Goal: Browse casually: Explore the website without a specific task or goal

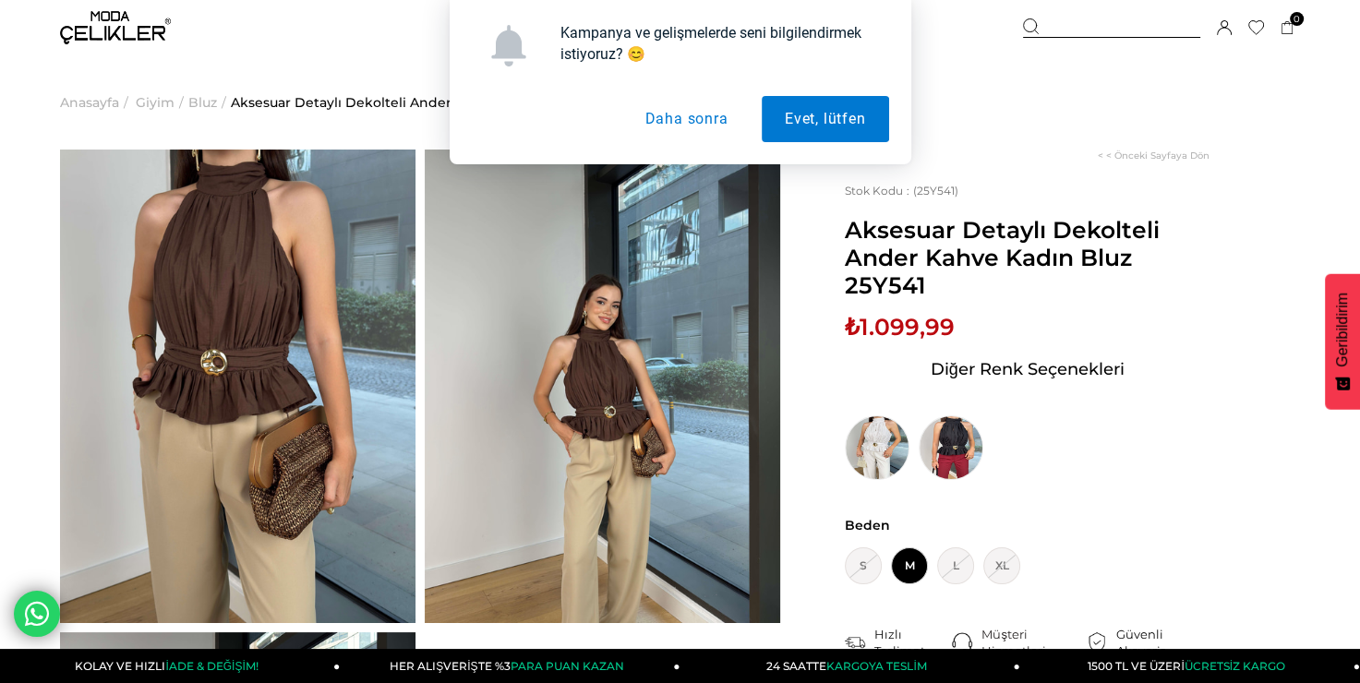
click at [711, 109] on button "Daha sonra" at bounding box center [685, 119] width 129 height 46
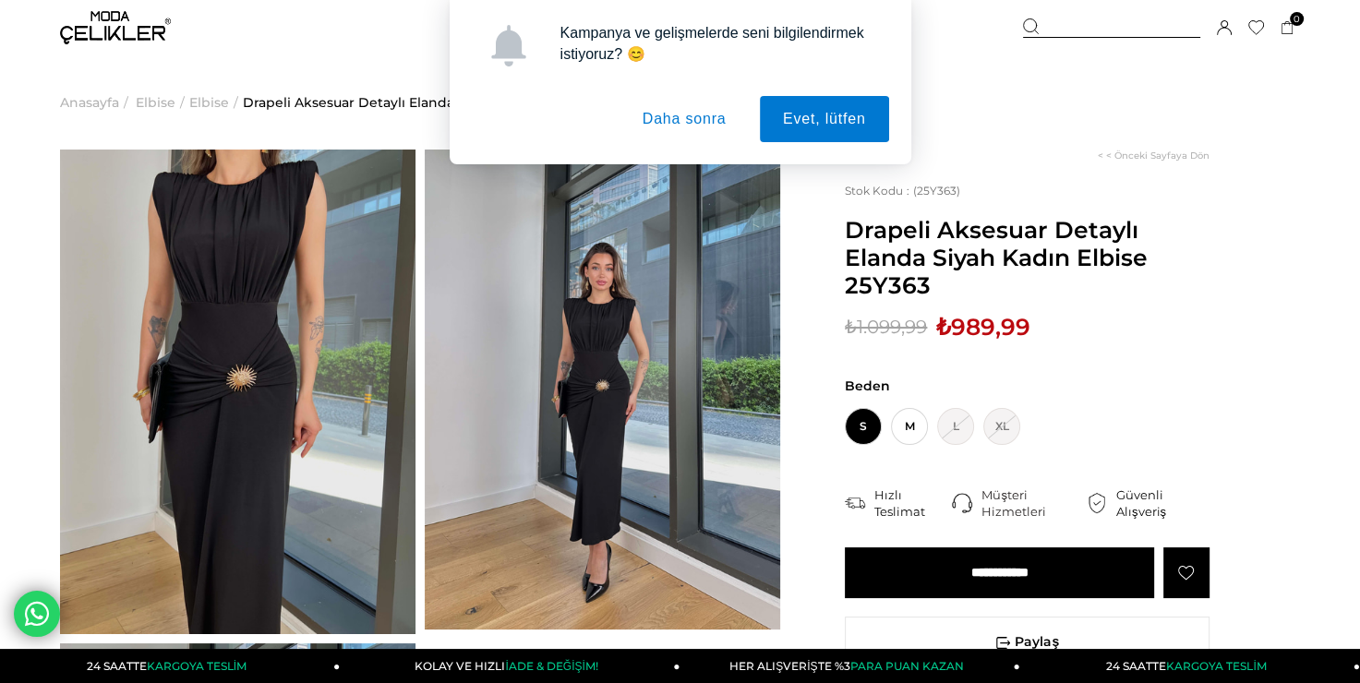
click at [1110, 159] on div "Kampanya ve gelişmelerde seni bilgilendirmek istiyoruz? 😊 Evet, lütfen Daha son…" at bounding box center [680, 82] width 1360 height 164
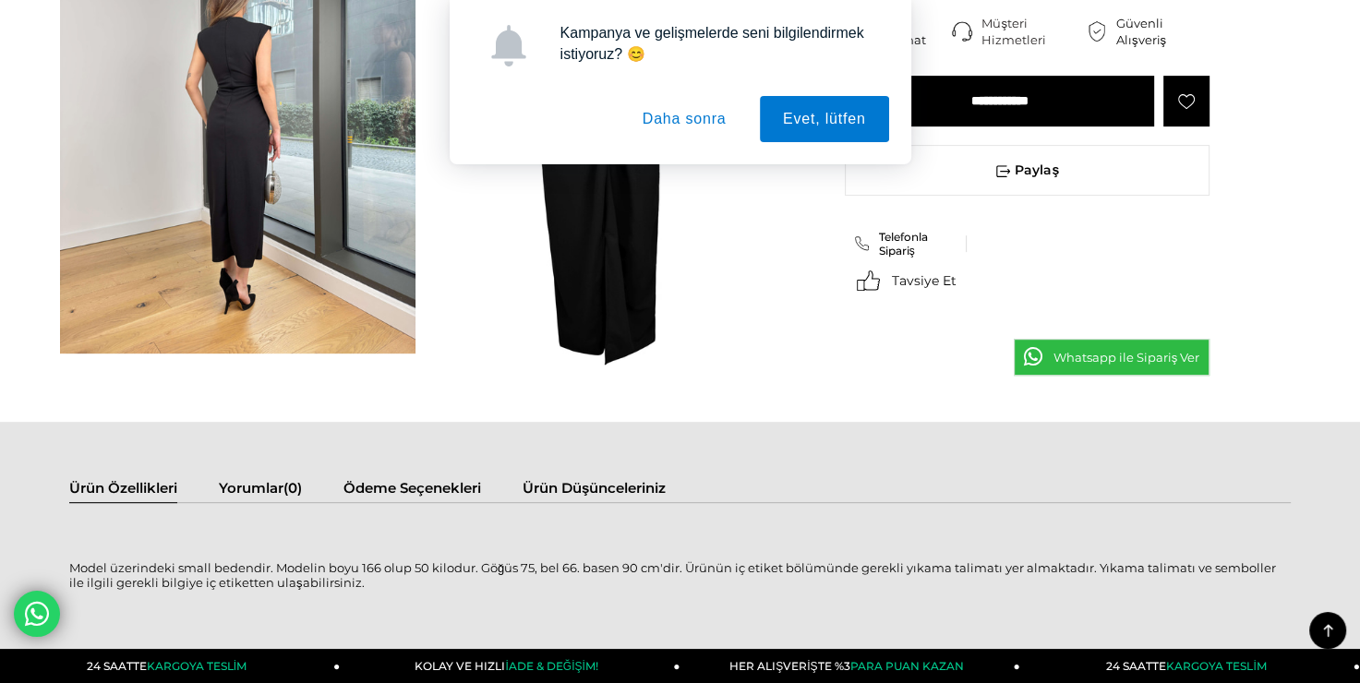
scroll to position [554, 0]
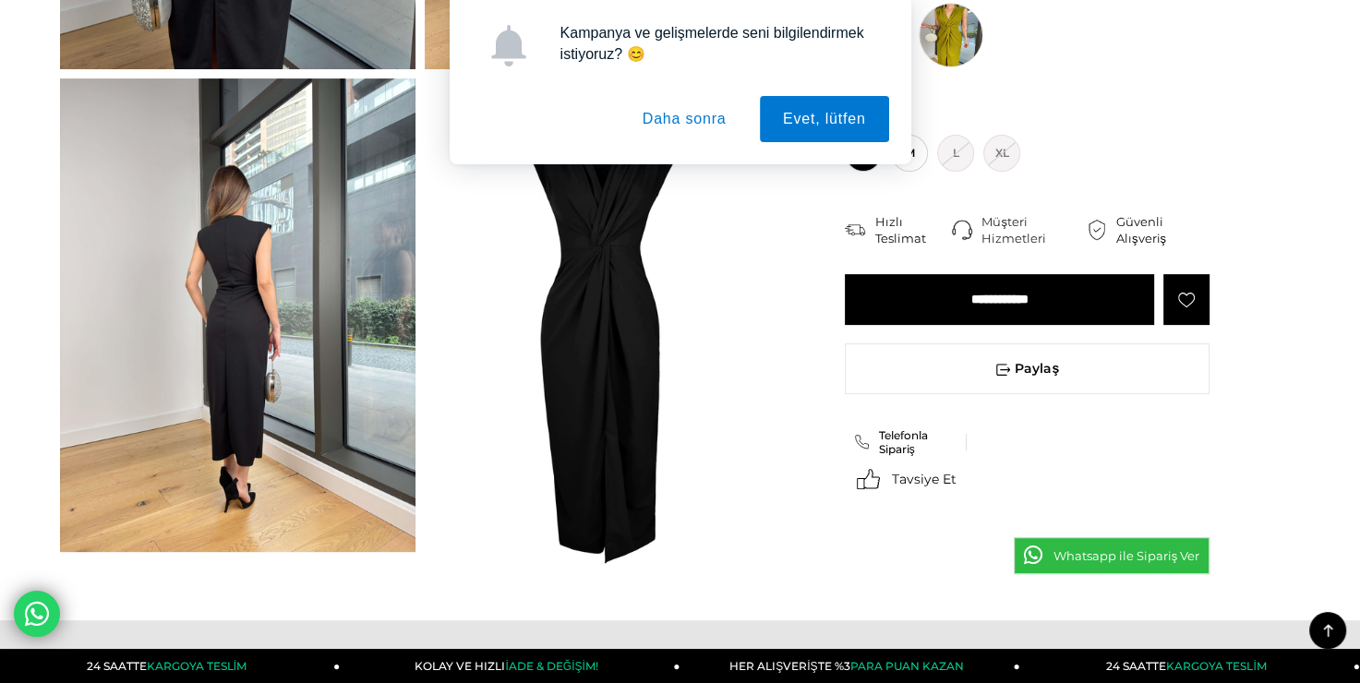
click at [680, 121] on button "Daha sonra" at bounding box center [685, 119] width 130 height 46
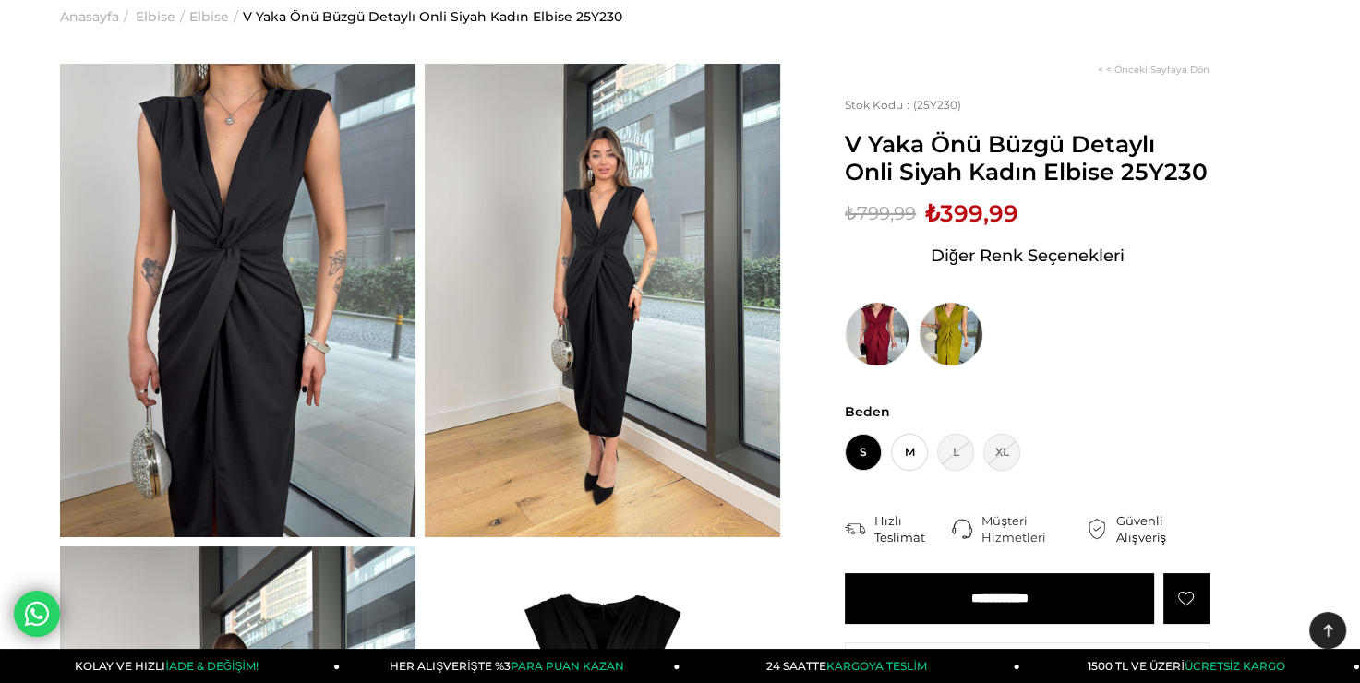
scroll to position [0, 0]
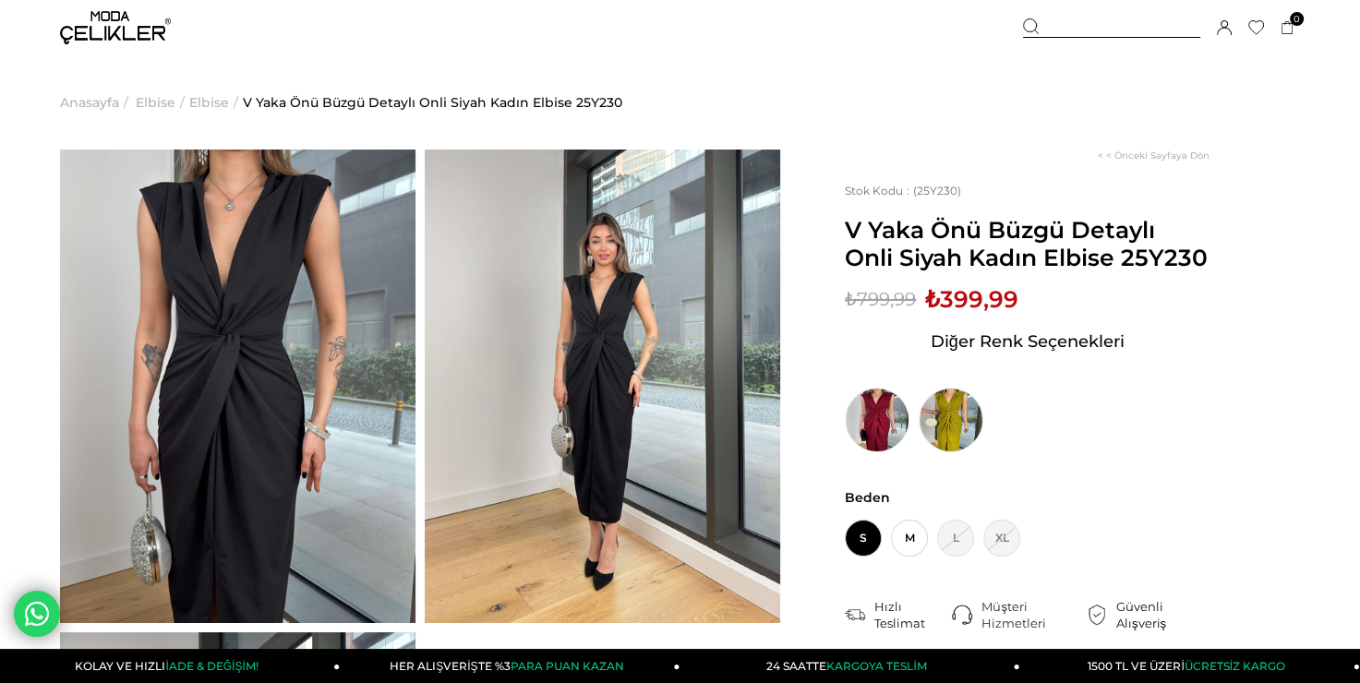
click at [305, 290] on img at bounding box center [238, 387] width 356 height 474
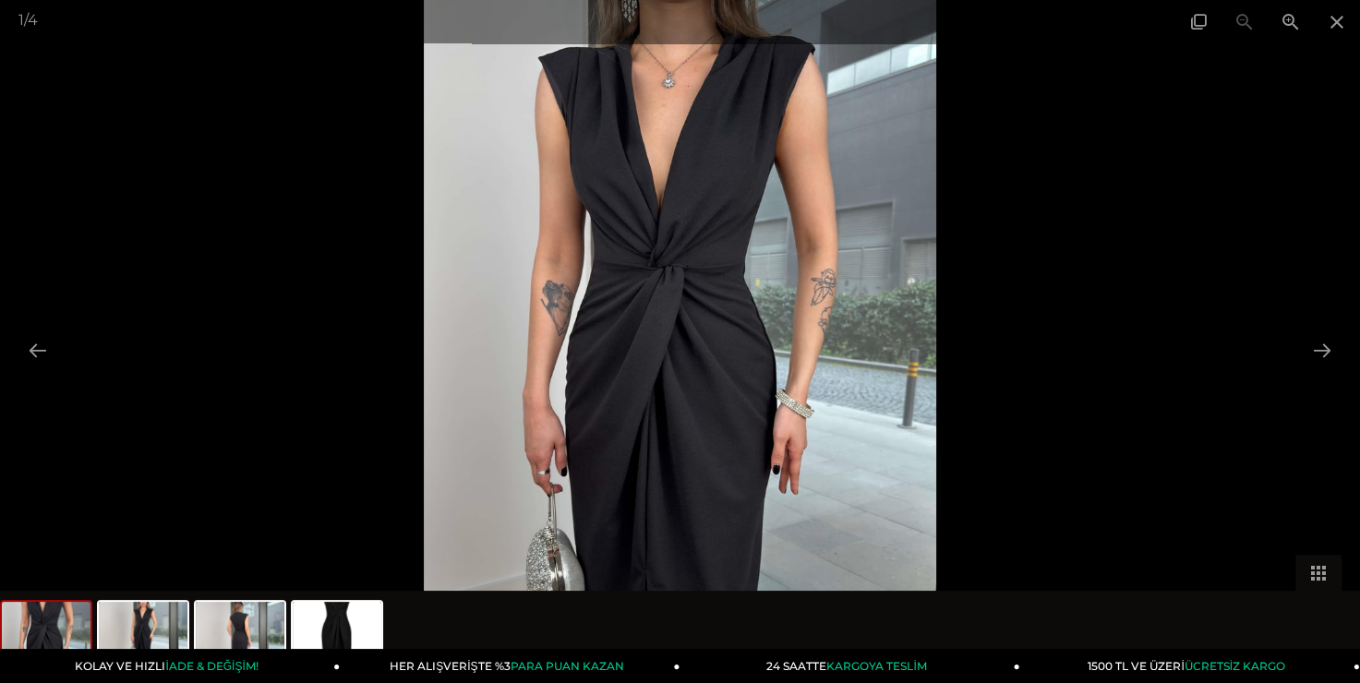
click at [712, 244] on img at bounding box center [680, 341] width 513 height 683
drag, startPoint x: 712, startPoint y: 236, endPoint x: 698, endPoint y: 321, distance: 86.1
click at [696, 425] on img at bounding box center [680, 341] width 513 height 683
click at [1294, 22] on span at bounding box center [1291, 21] width 46 height 43
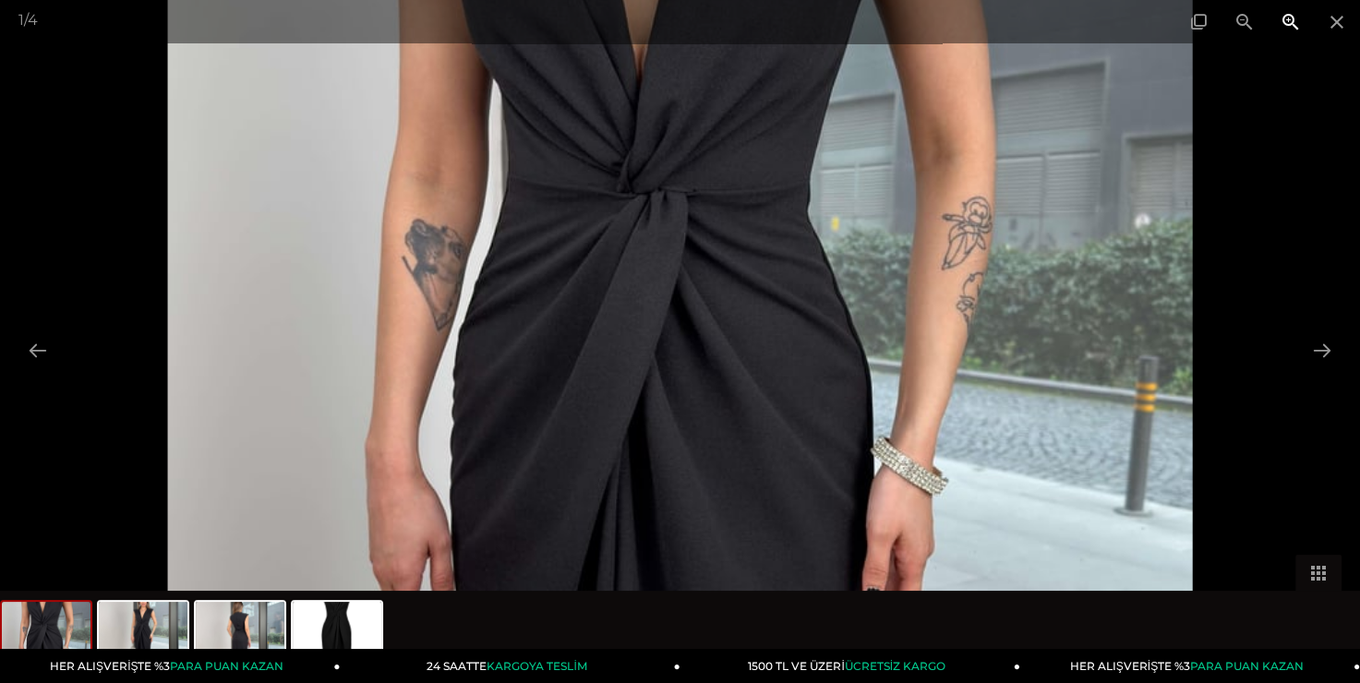
click at [1294, 22] on span at bounding box center [1291, 21] width 46 height 43
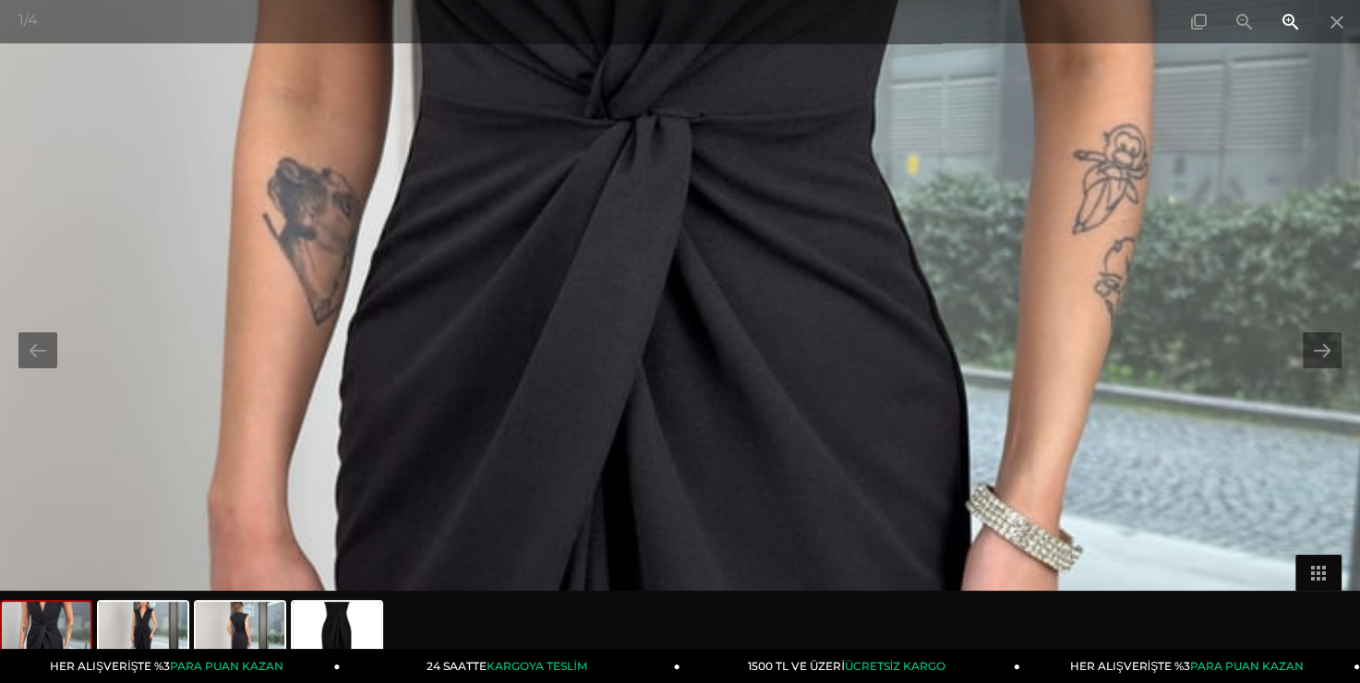
click at [1294, 22] on span at bounding box center [1291, 21] width 46 height 43
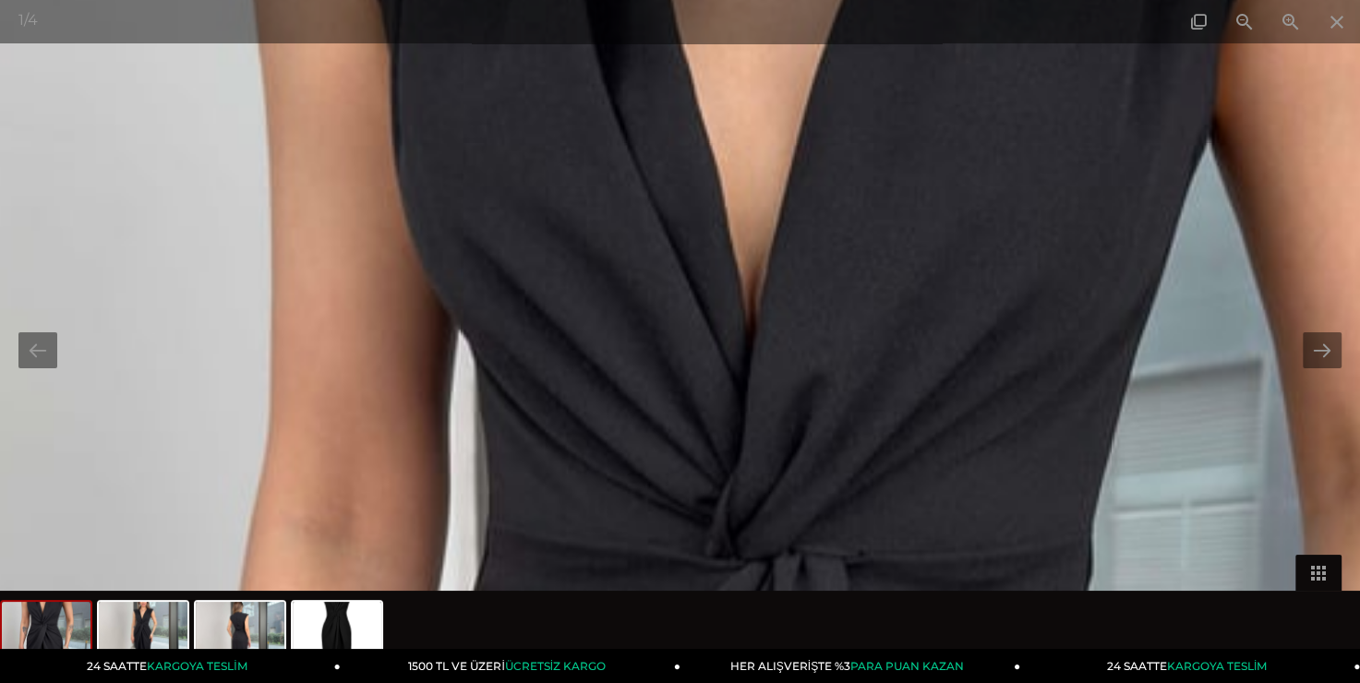
drag, startPoint x: 887, startPoint y: 219, endPoint x: 1048, endPoint y: 727, distance: 532.7
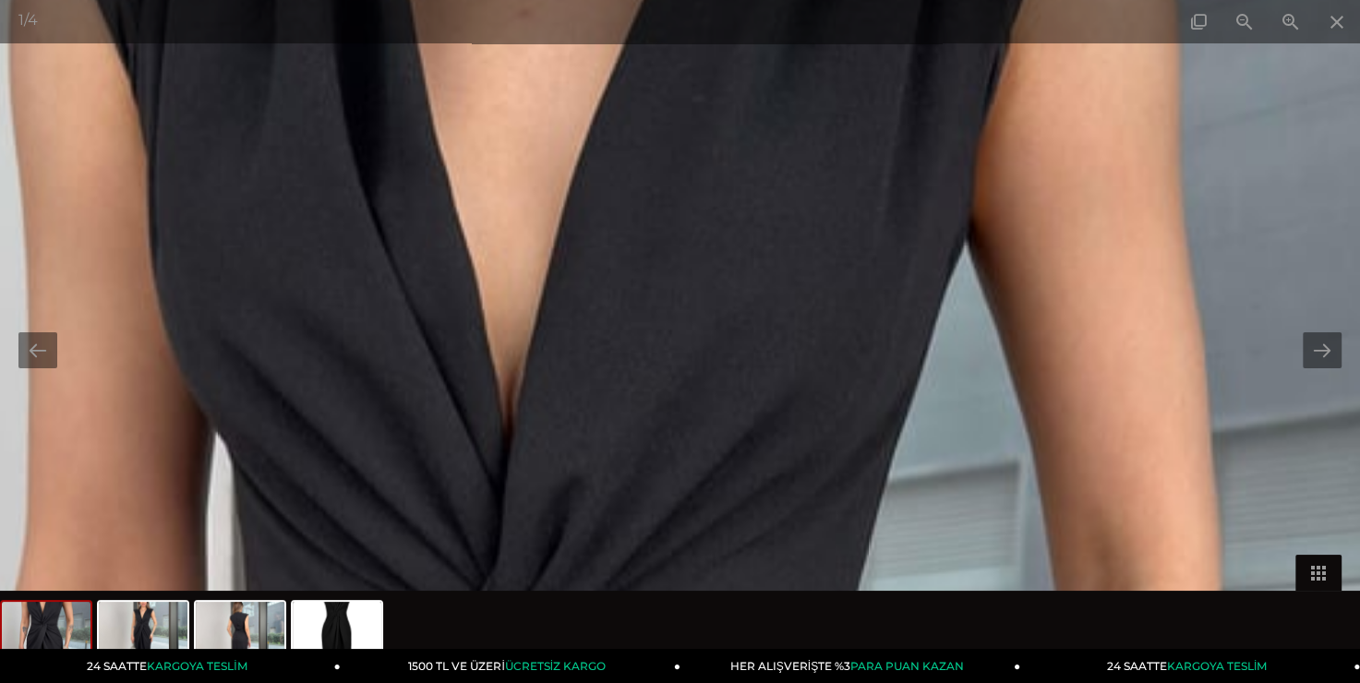
drag, startPoint x: 901, startPoint y: 300, endPoint x: 654, endPoint y: 403, distance: 267.9
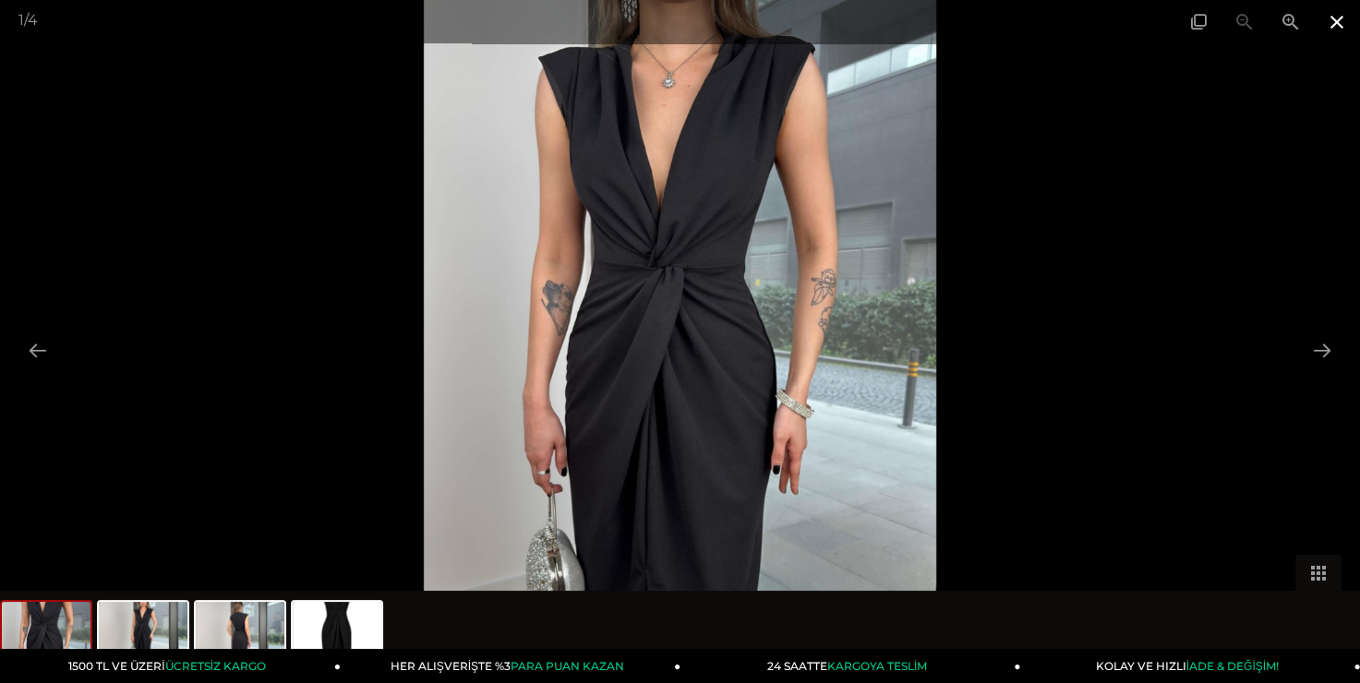
click at [1339, 20] on span at bounding box center [1337, 21] width 46 height 43
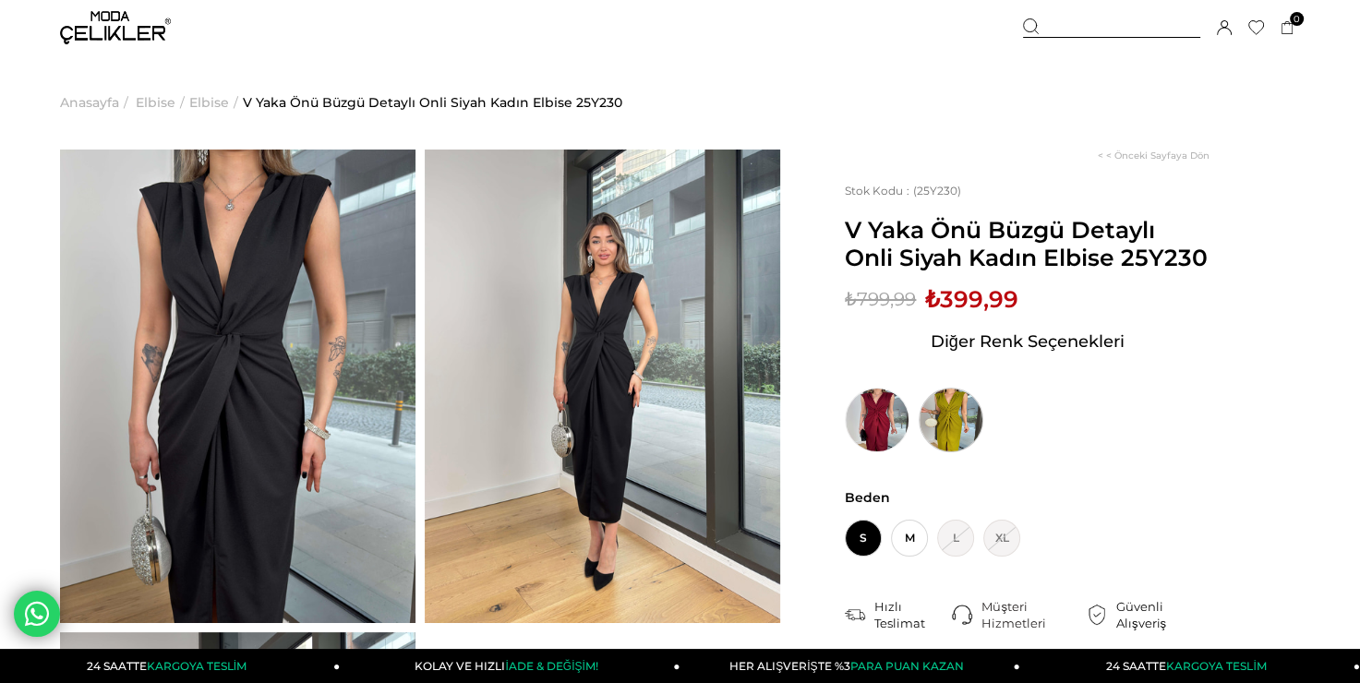
click at [940, 433] on img at bounding box center [951, 420] width 65 height 65
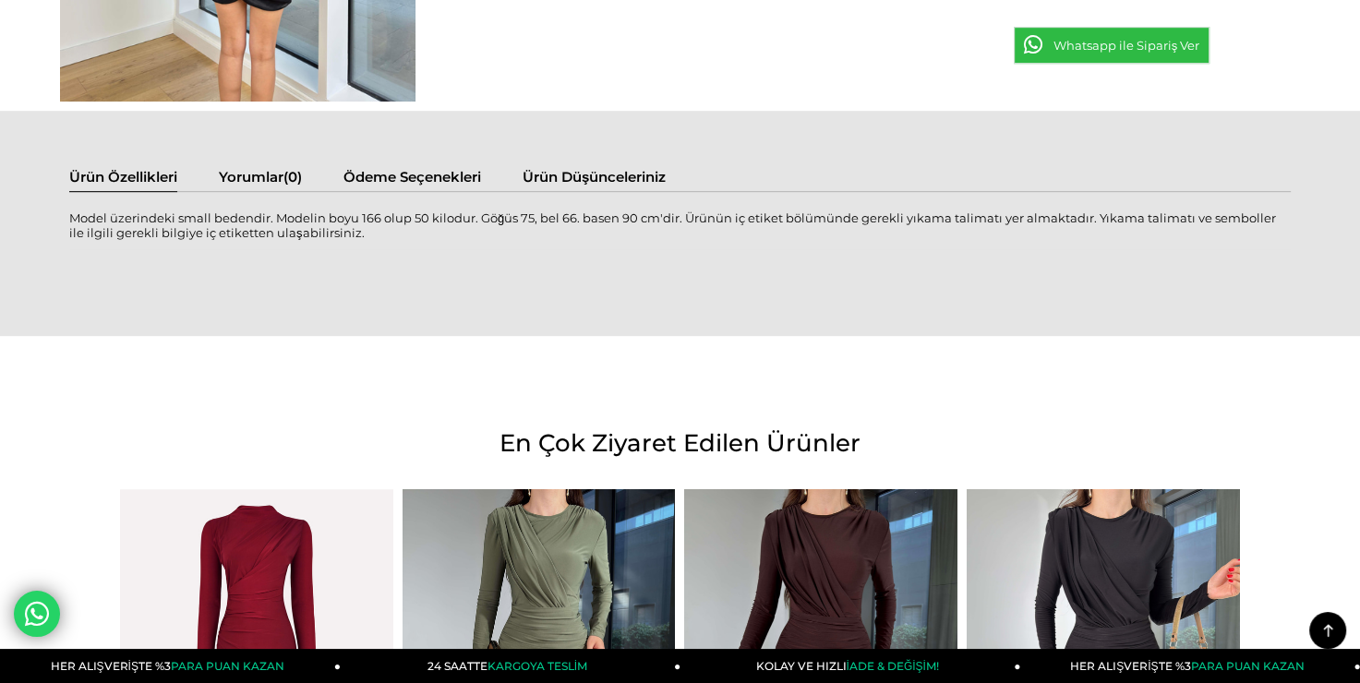
scroll to position [899, 0]
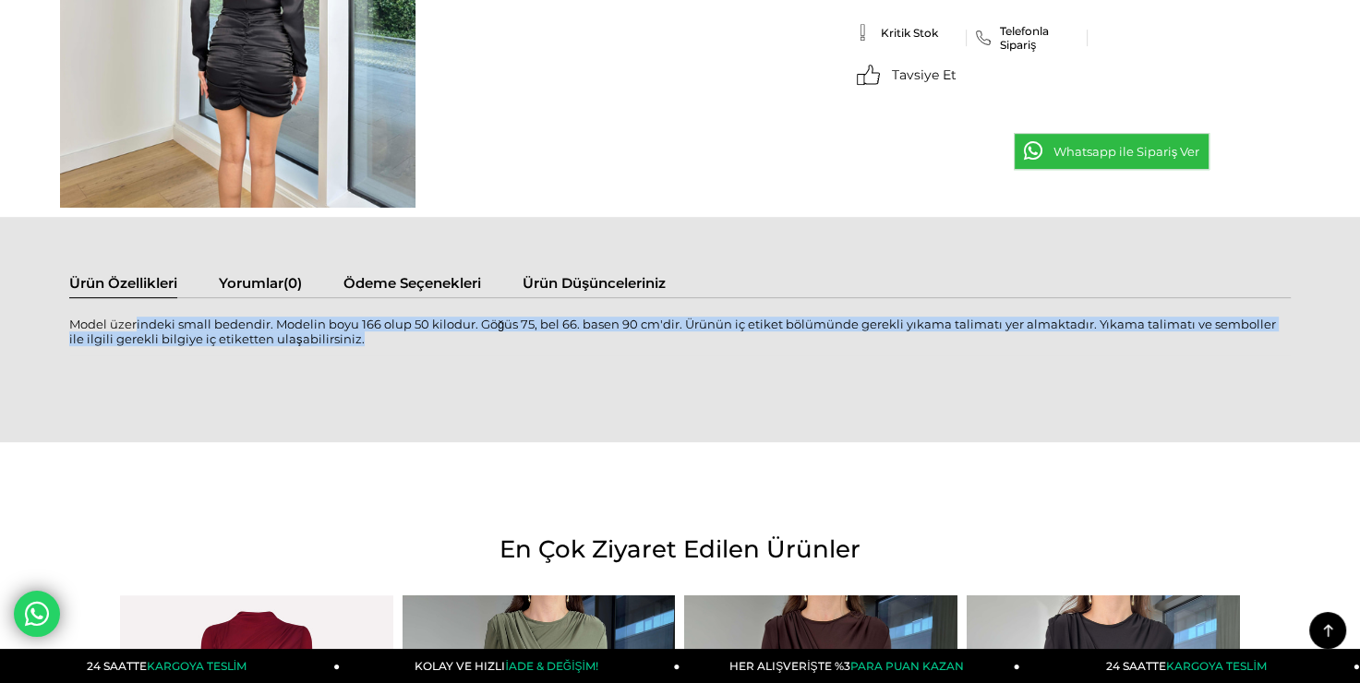
drag, startPoint x: 129, startPoint y: 319, endPoint x: 537, endPoint y: 336, distance: 407.6
click at [537, 336] on div "Model üzerindeki small bedendir. Modelin boyu 166 olup 50 kilodur. Göğüs 75, be…" at bounding box center [680, 342] width 1222 height 50
click at [266, 328] on div "Model üzerindeki small bedendir. Modelin boyu 166 olup 50 kilodur. Göğüs 75, be…" at bounding box center [680, 342] width 1222 height 50
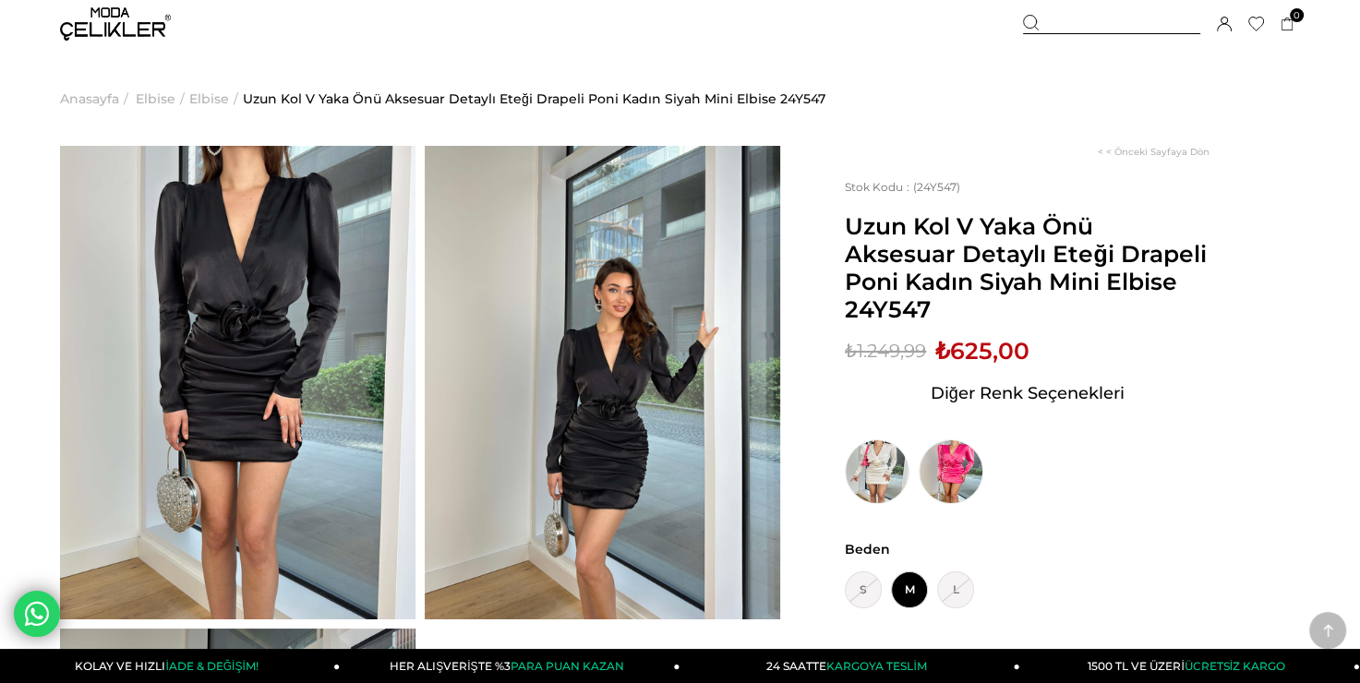
scroll to position [0, 0]
